Goal: Transaction & Acquisition: Purchase product/service

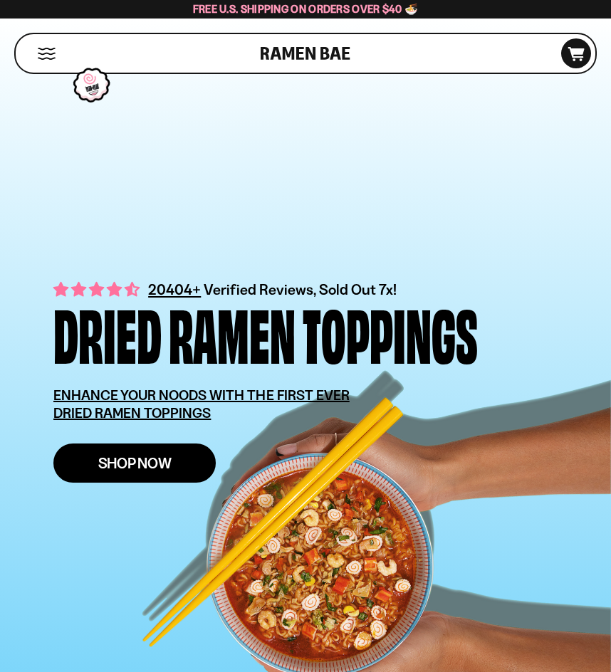
click at [150, 465] on span "Shop Now" at bounding box center [134, 463] width 73 height 15
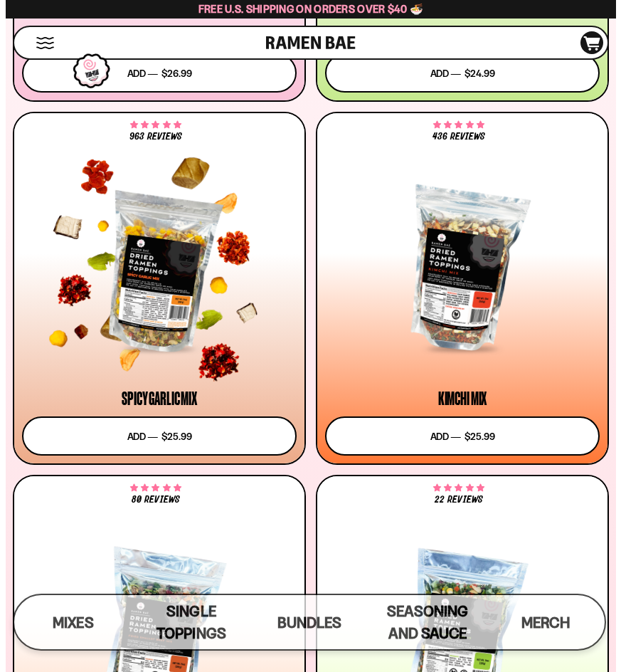
scroll to position [362, 0]
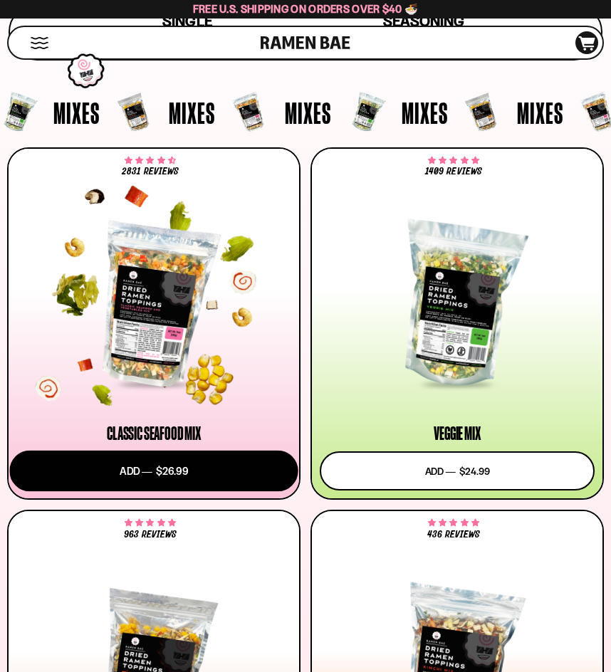
click at [159, 483] on button "Add to cart Add ― Regular price $26.99 Regular price Sale price $26.99 Unit pri…" at bounding box center [153, 471] width 288 height 41
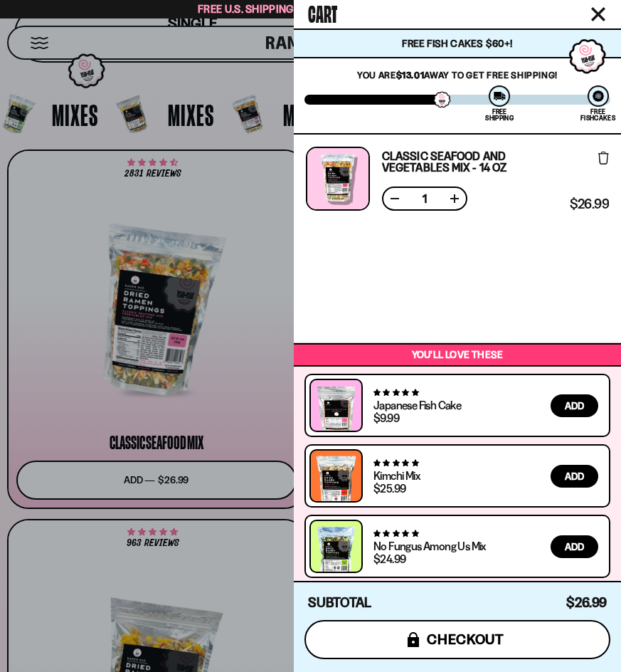
click at [411, 633] on icon "submit" at bounding box center [413, 639] width 11 height 15
